Goal: Find specific page/section: Find specific page/section

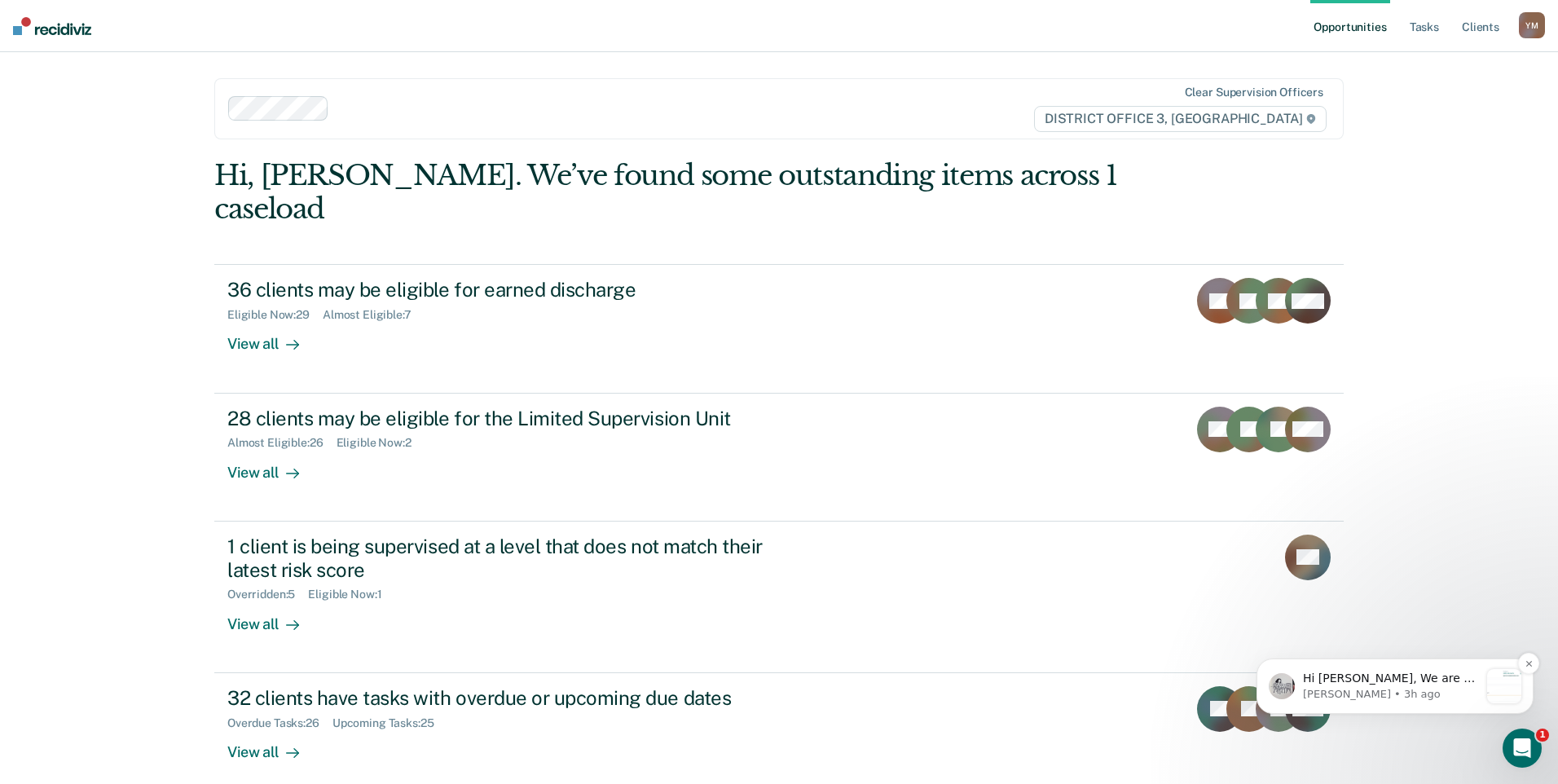
click at [1413, 680] on p "Hi [PERSON_NAME], We are so excited to announce a brand new feature: AI case no…" at bounding box center [1391, 679] width 176 height 16
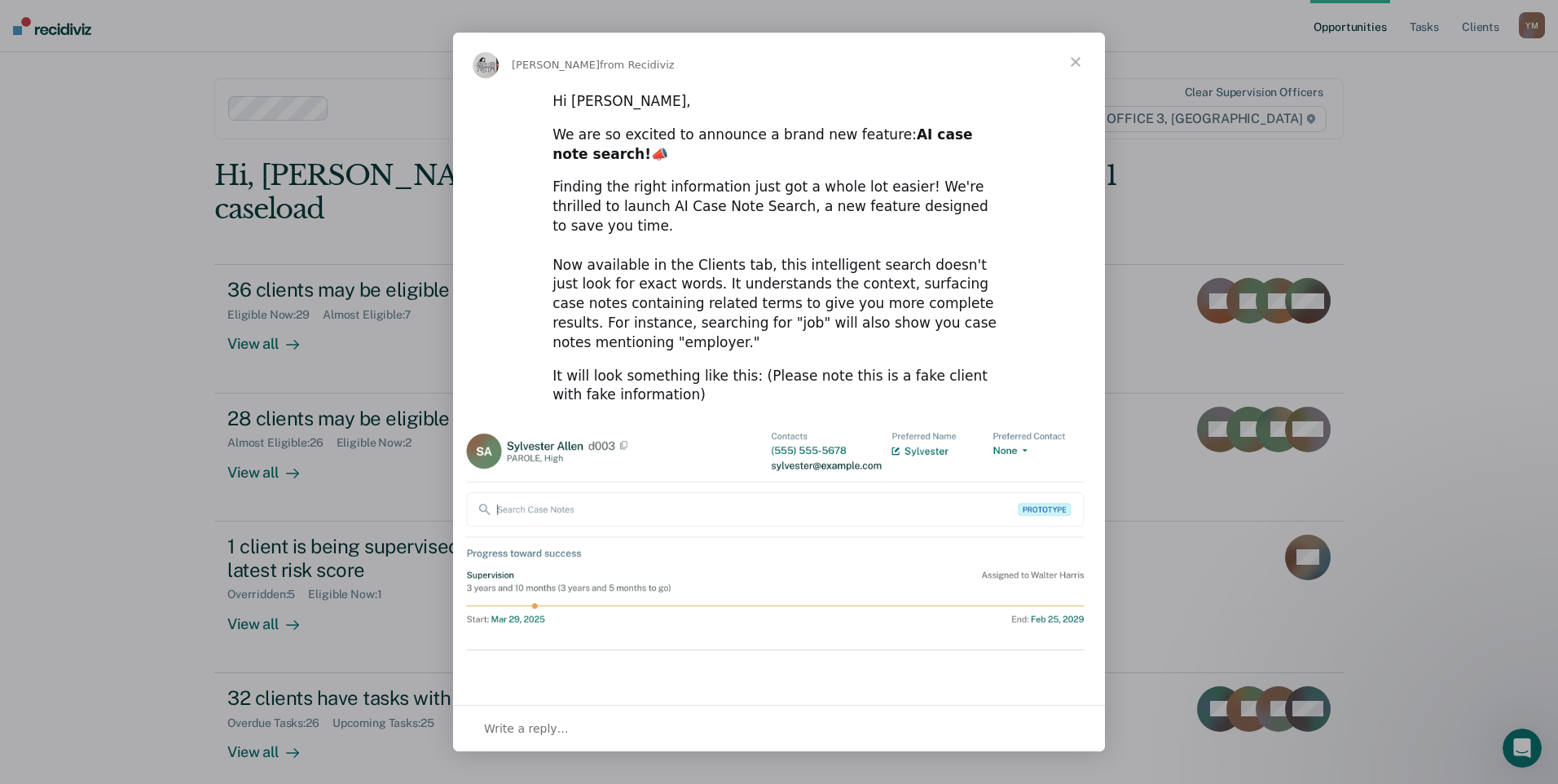
click at [1073, 66] on span "Close" at bounding box center [1076, 62] width 59 height 59
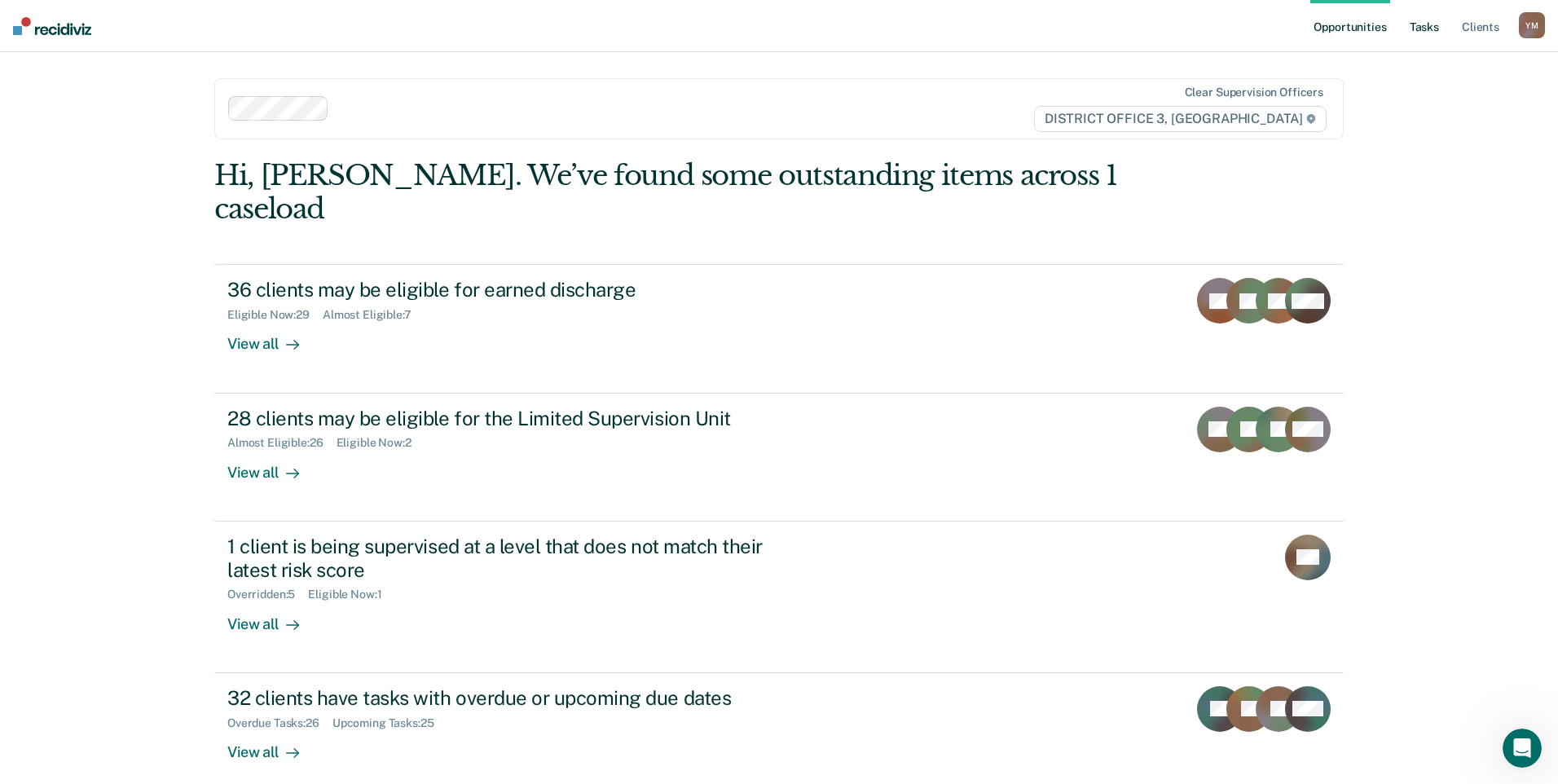
click at [1420, 30] on link "Tasks" at bounding box center [1424, 26] width 35 height 52
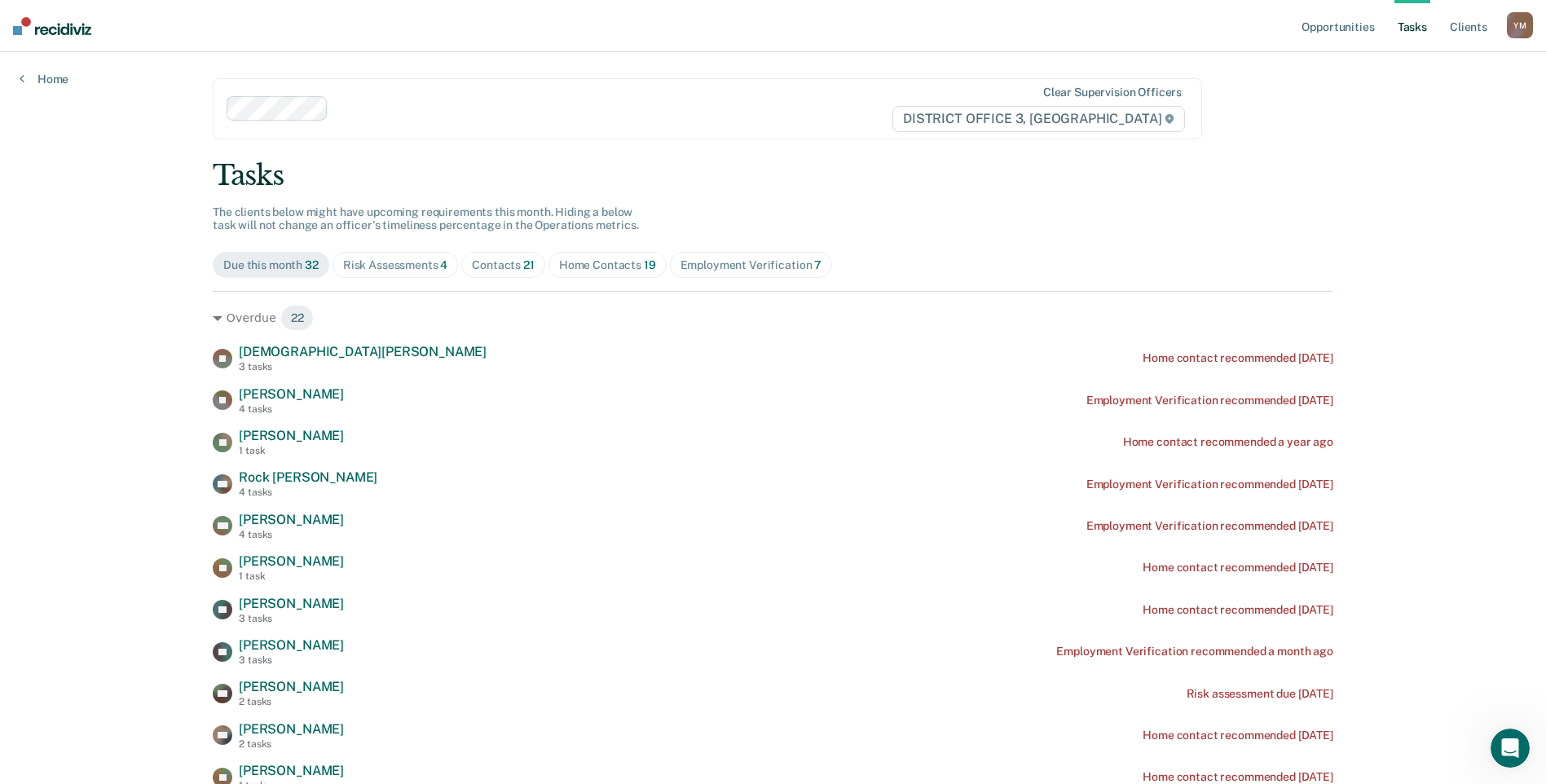
click at [424, 261] on div "Risk Assessments 4" at bounding box center [396, 265] width 105 height 14
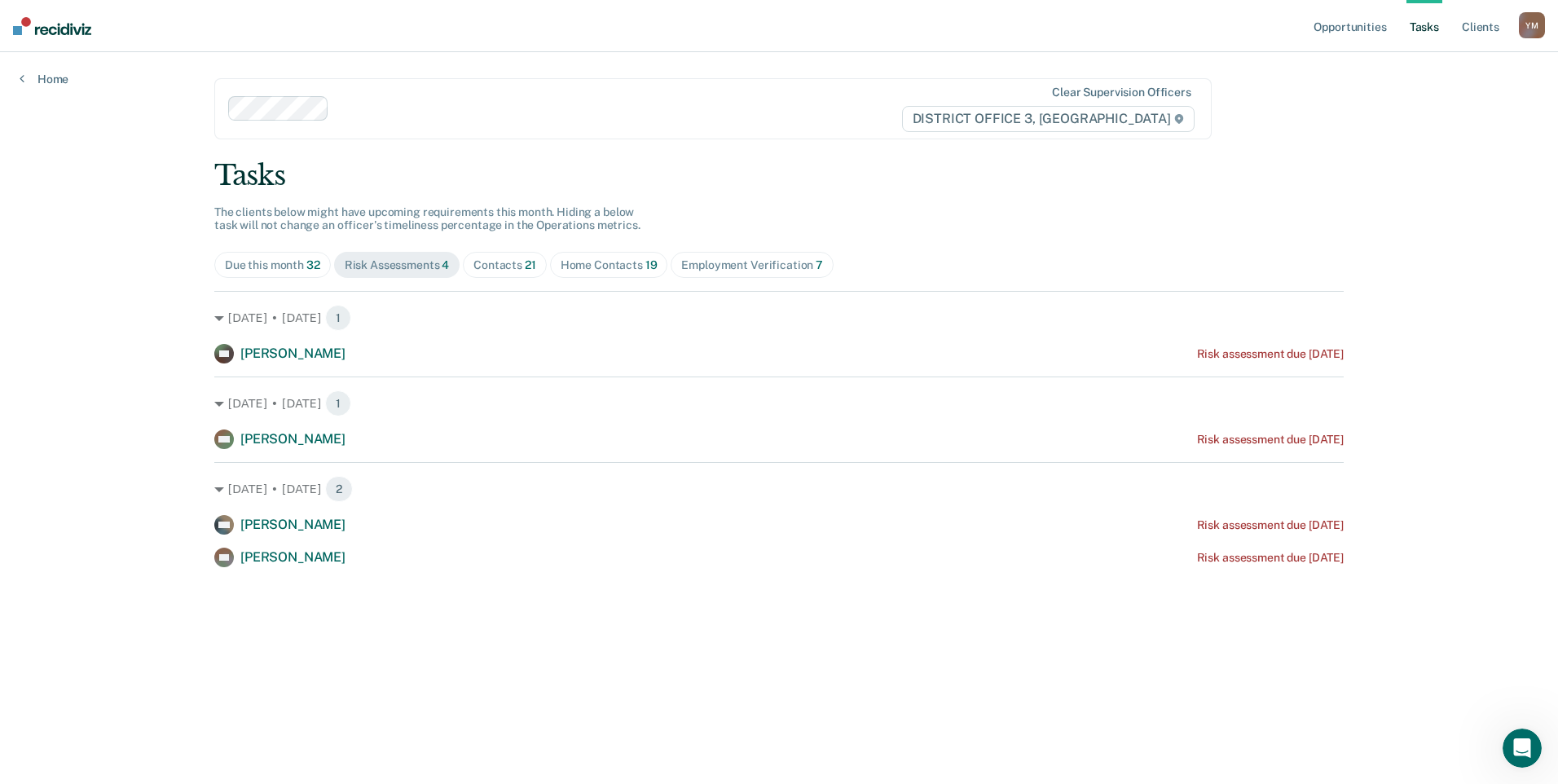
click at [815, 273] on span "Employment Verification 7" at bounding box center [752, 265] width 163 height 26
